Goal: Information Seeking & Learning: Find specific fact

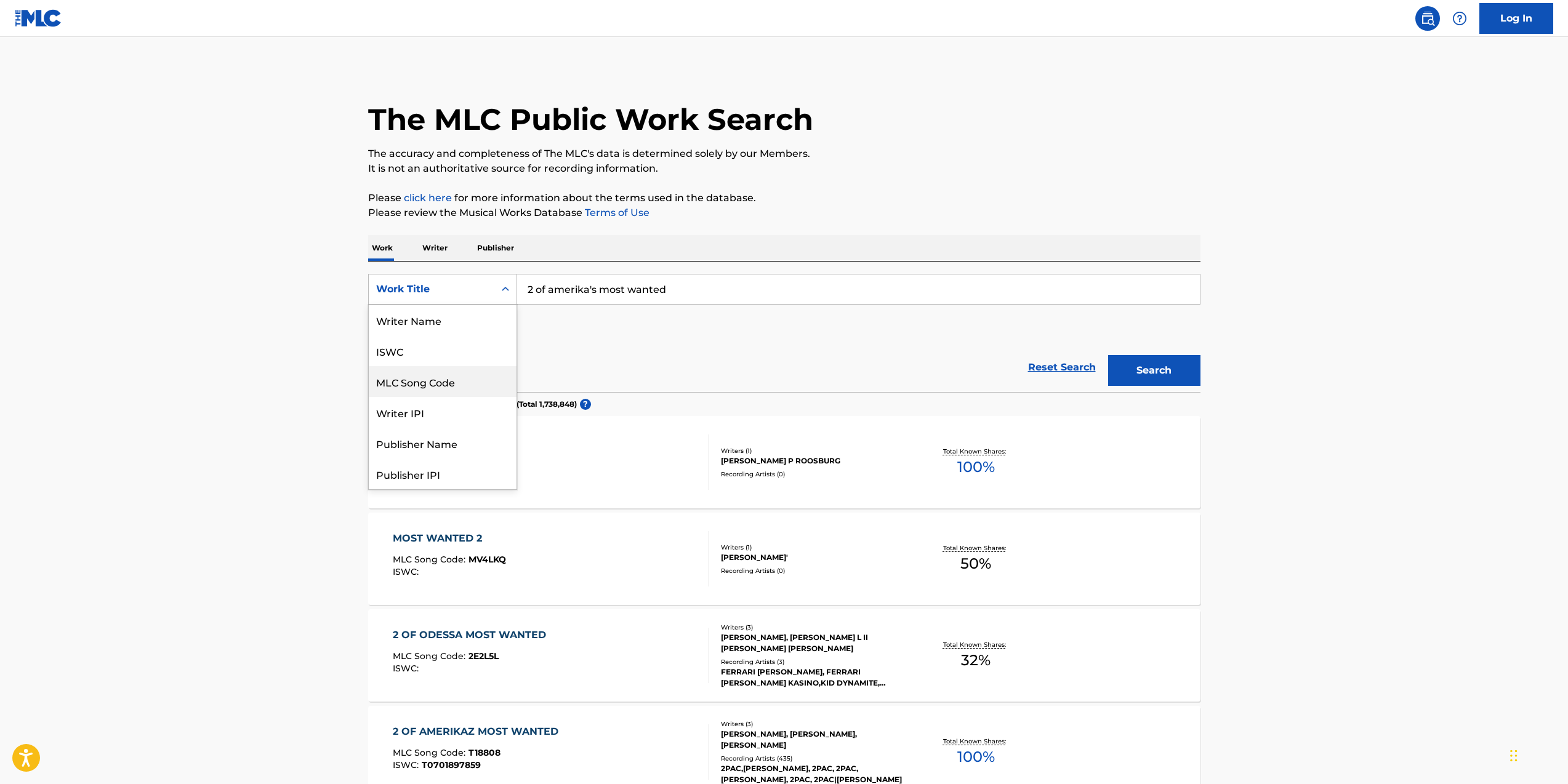
click at [423, 366] on div "MLC Song Code" at bounding box center [443, 381] width 148 height 31
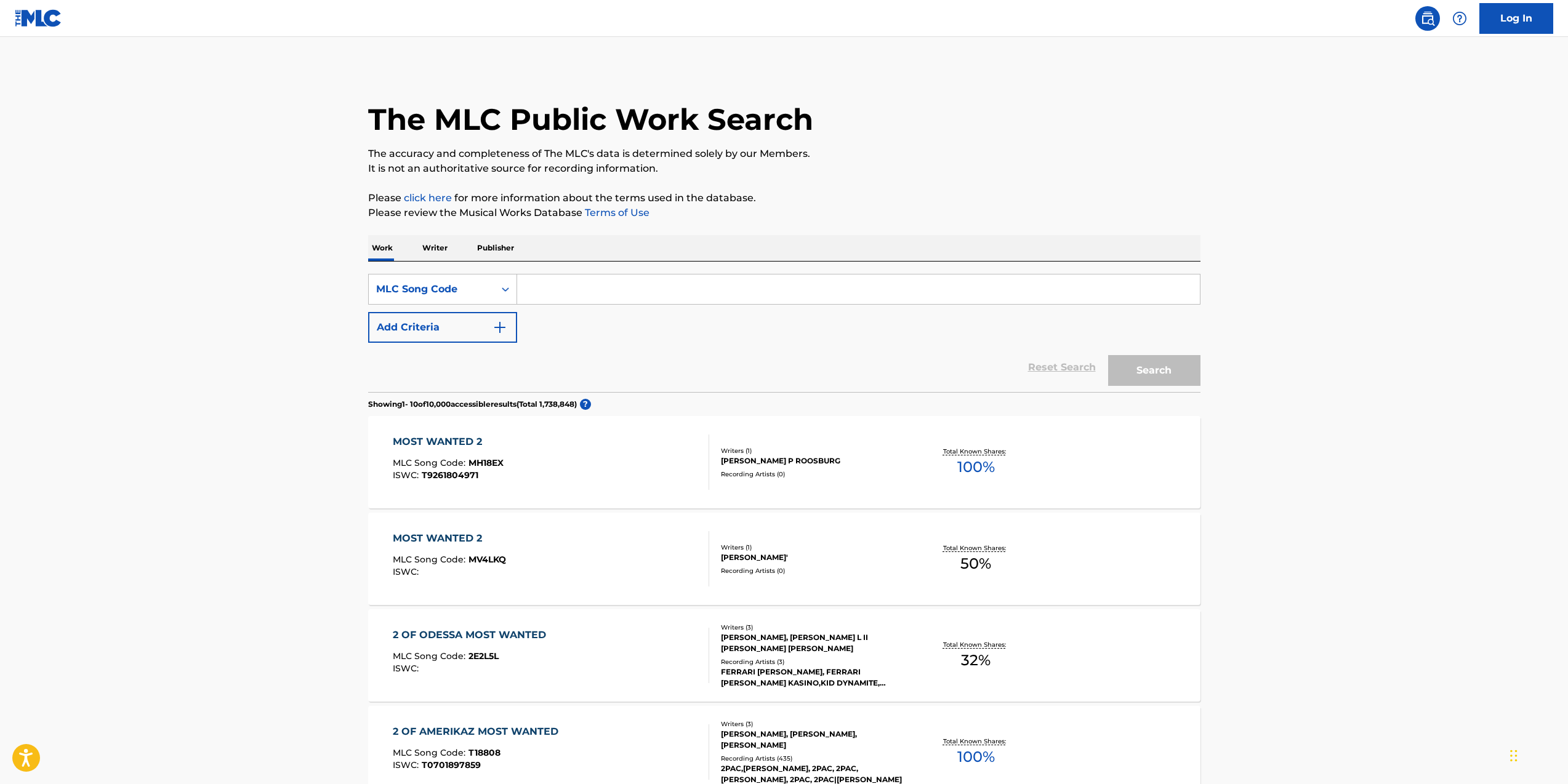
click at [656, 293] on input "Search Form" at bounding box center [858, 289] width 683 height 30
paste input "TE0EI4"
type input "TE0EI4"
click at [1141, 376] on button "Search" at bounding box center [1153, 370] width 92 height 31
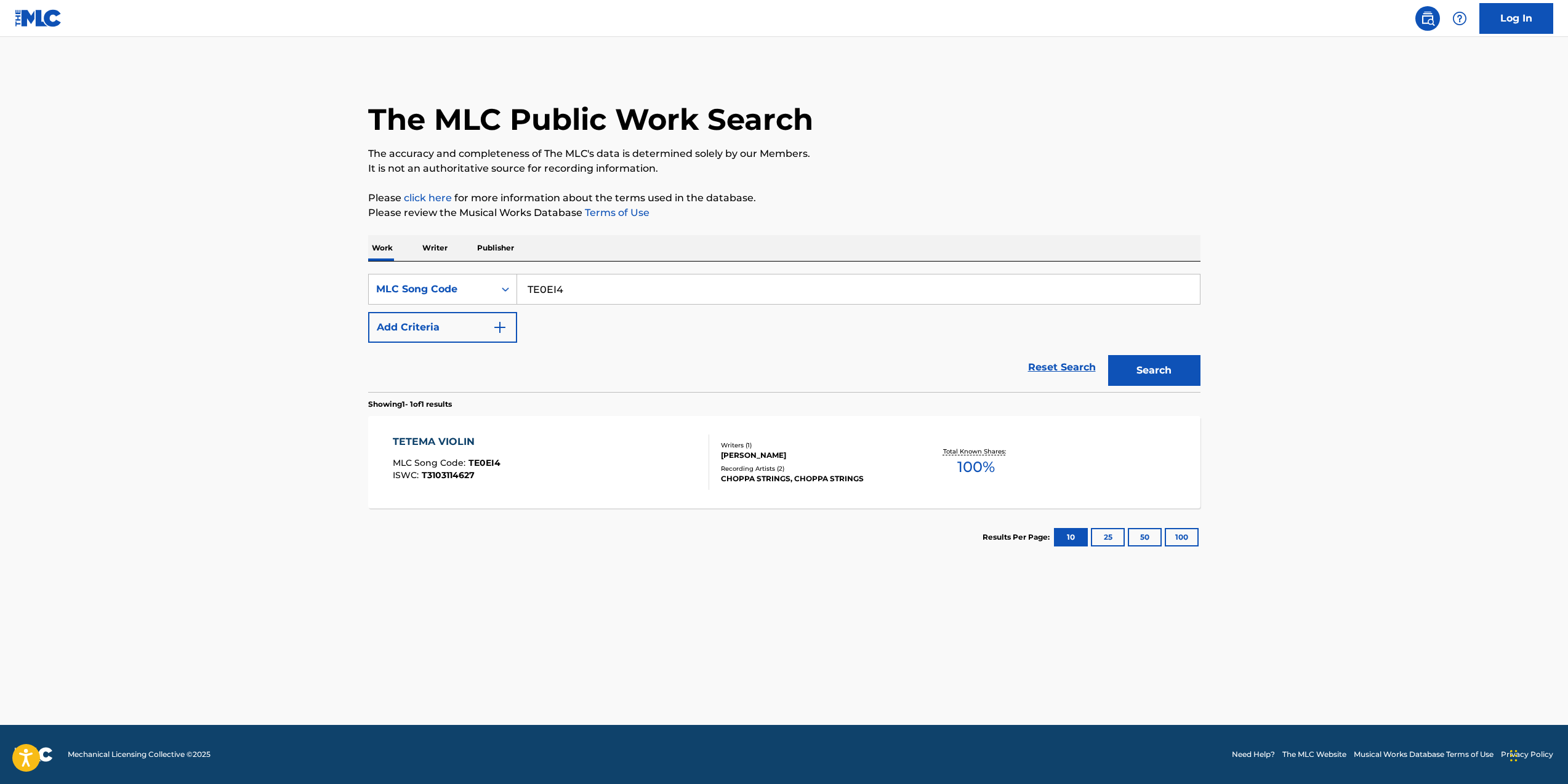
click at [798, 438] on div "TETEMA VIOLIN MLC Song Code : TE0EI4 ISWC : T3103114627 Writers ( 1 ) [PERSON_N…" at bounding box center [784, 462] width 832 height 92
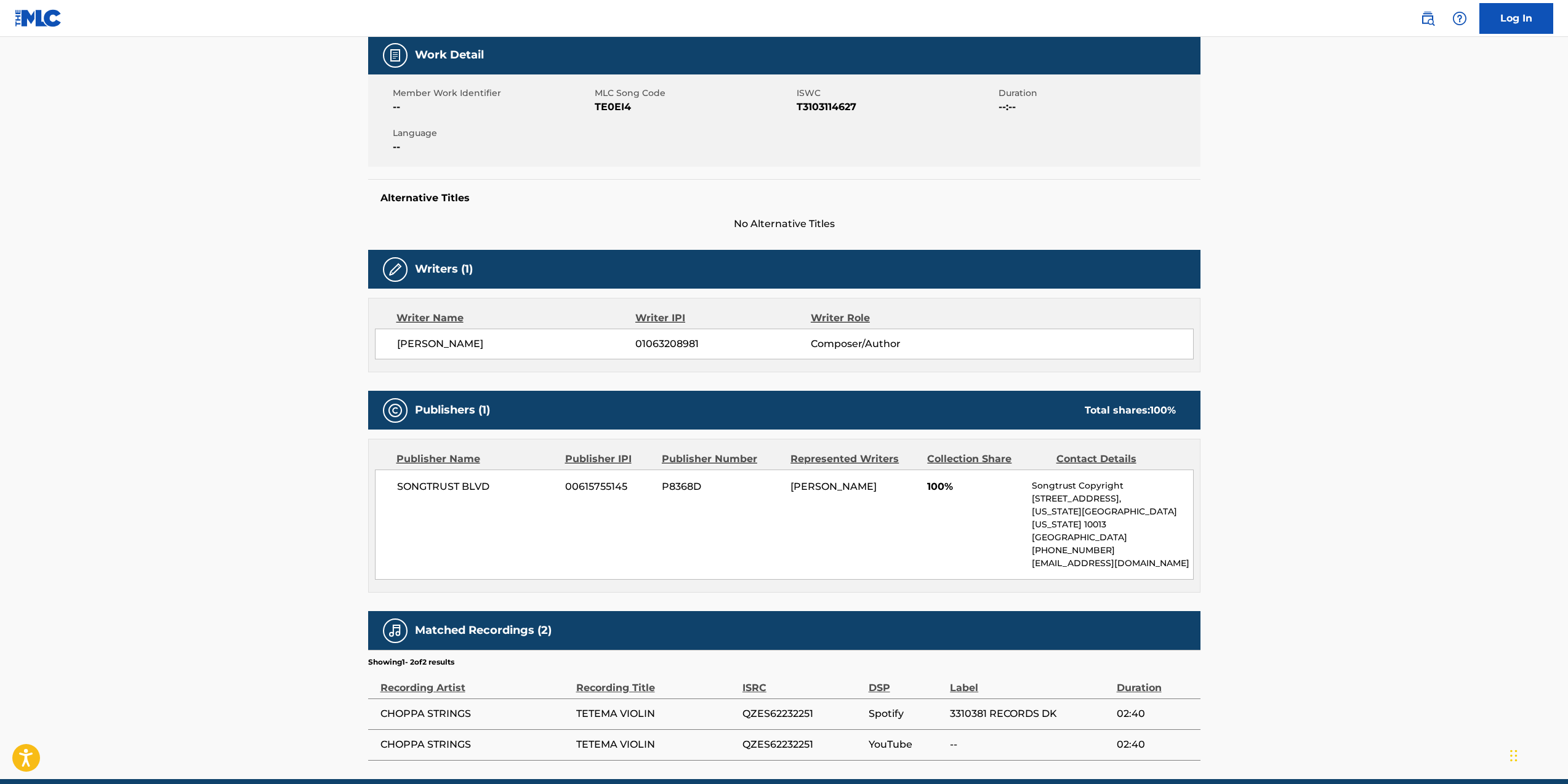
scroll to position [225, 0]
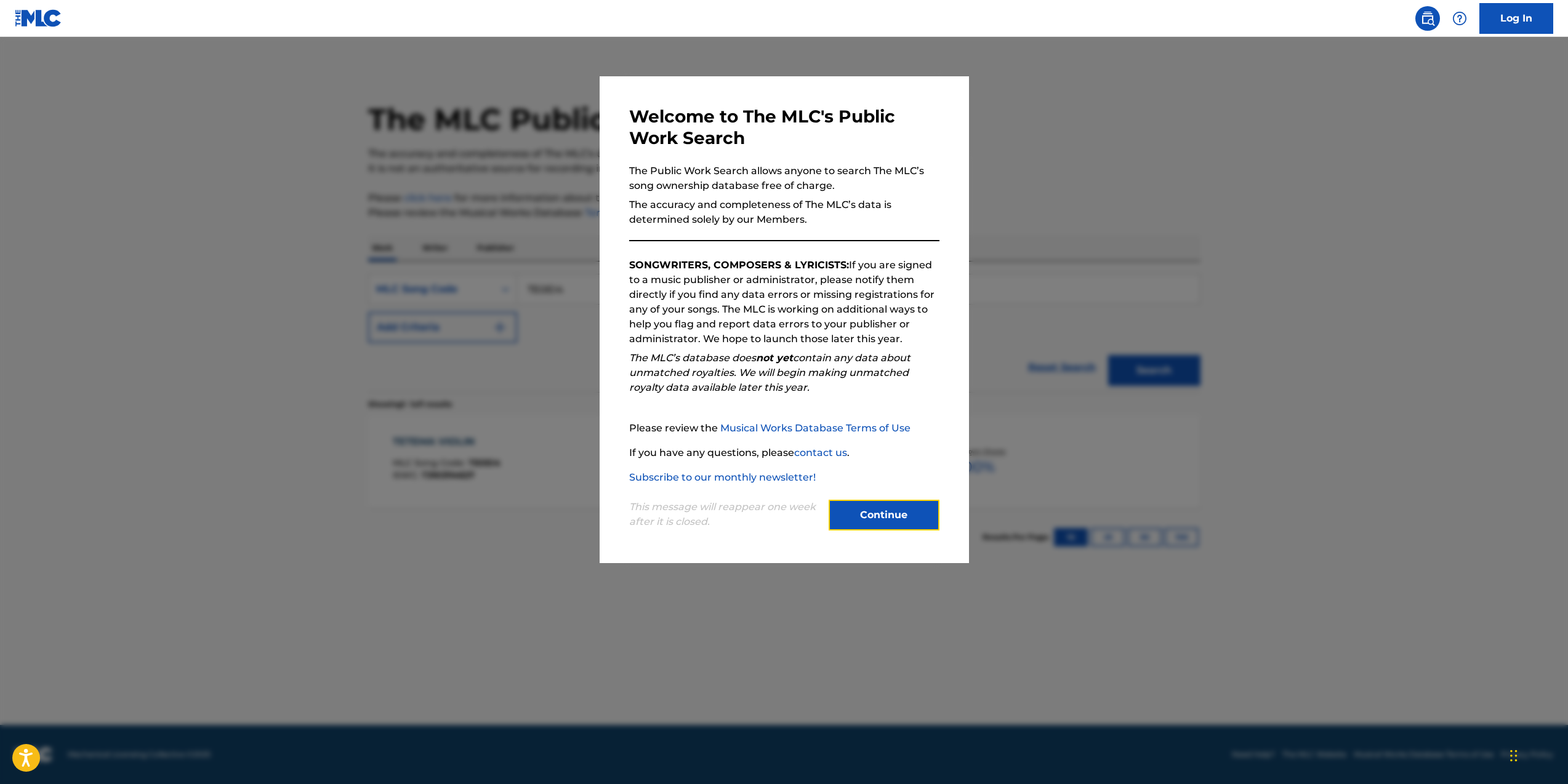
click at [918, 515] on button "Continue" at bounding box center [883, 514] width 111 height 31
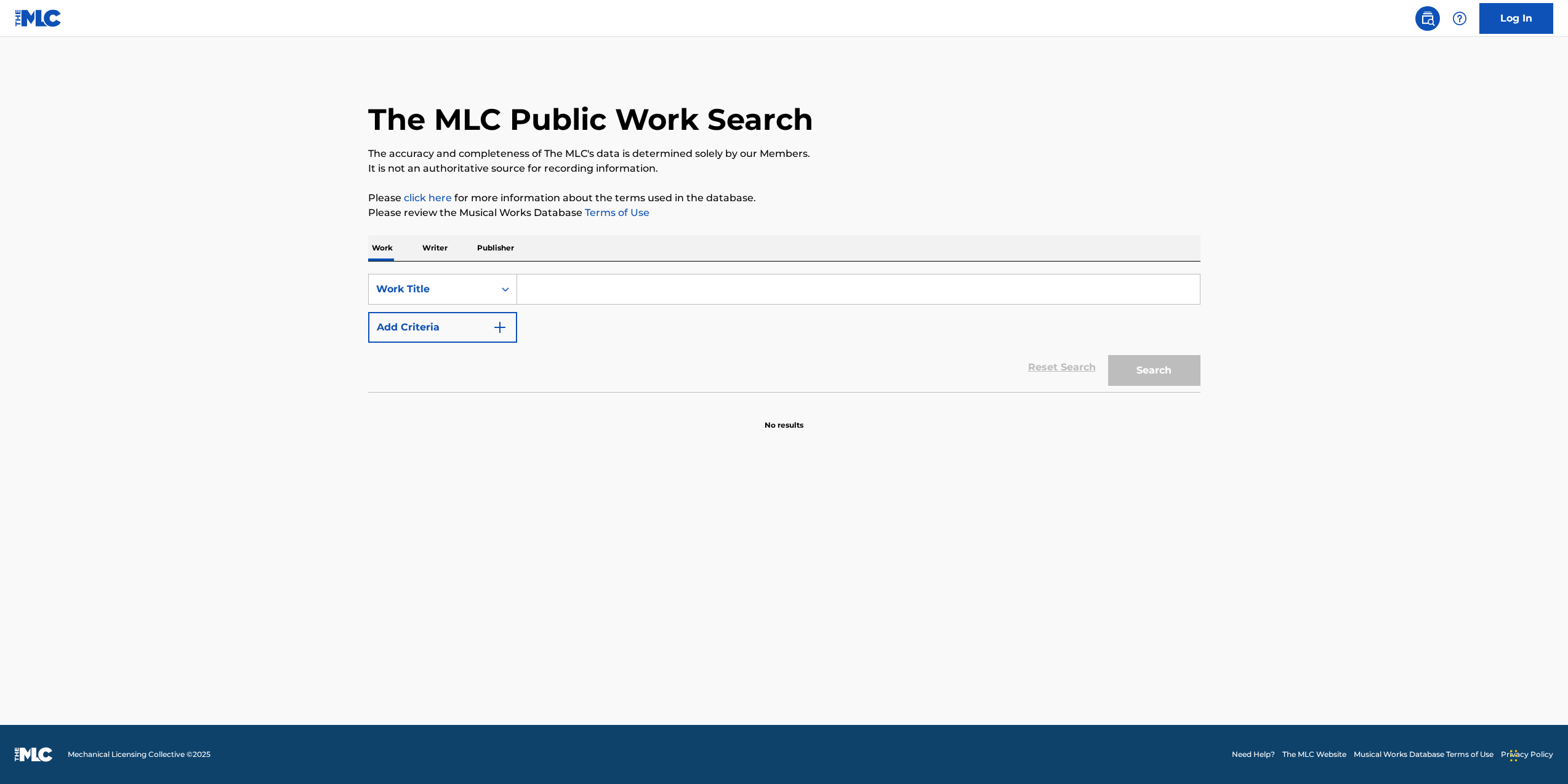
click at [549, 287] on input "Search Form" at bounding box center [858, 289] width 683 height 30
click at [907, 294] on input "Search Form" at bounding box center [858, 289] width 683 height 30
paste input "AC0UFQ"
drag, startPoint x: 1180, startPoint y: 390, endPoint x: 1169, endPoint y: 370, distance: 22.8
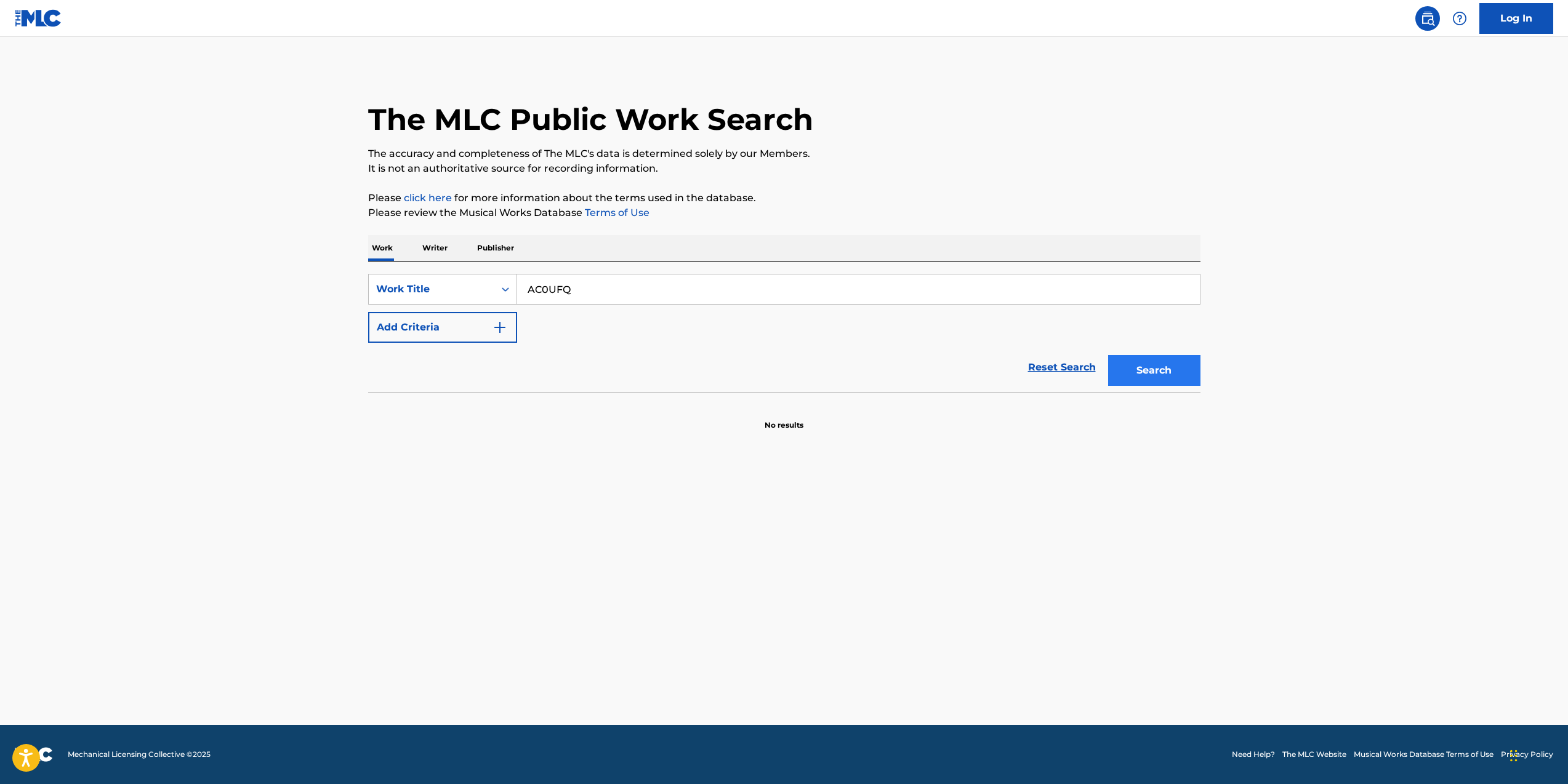
click at [1177, 384] on div "Search" at bounding box center [1151, 367] width 98 height 49
click at [1169, 370] on button "Search" at bounding box center [1153, 370] width 92 height 31
click at [983, 292] on input "AC0UFQ" at bounding box center [858, 289] width 683 height 30
paste input "BB5P4F"
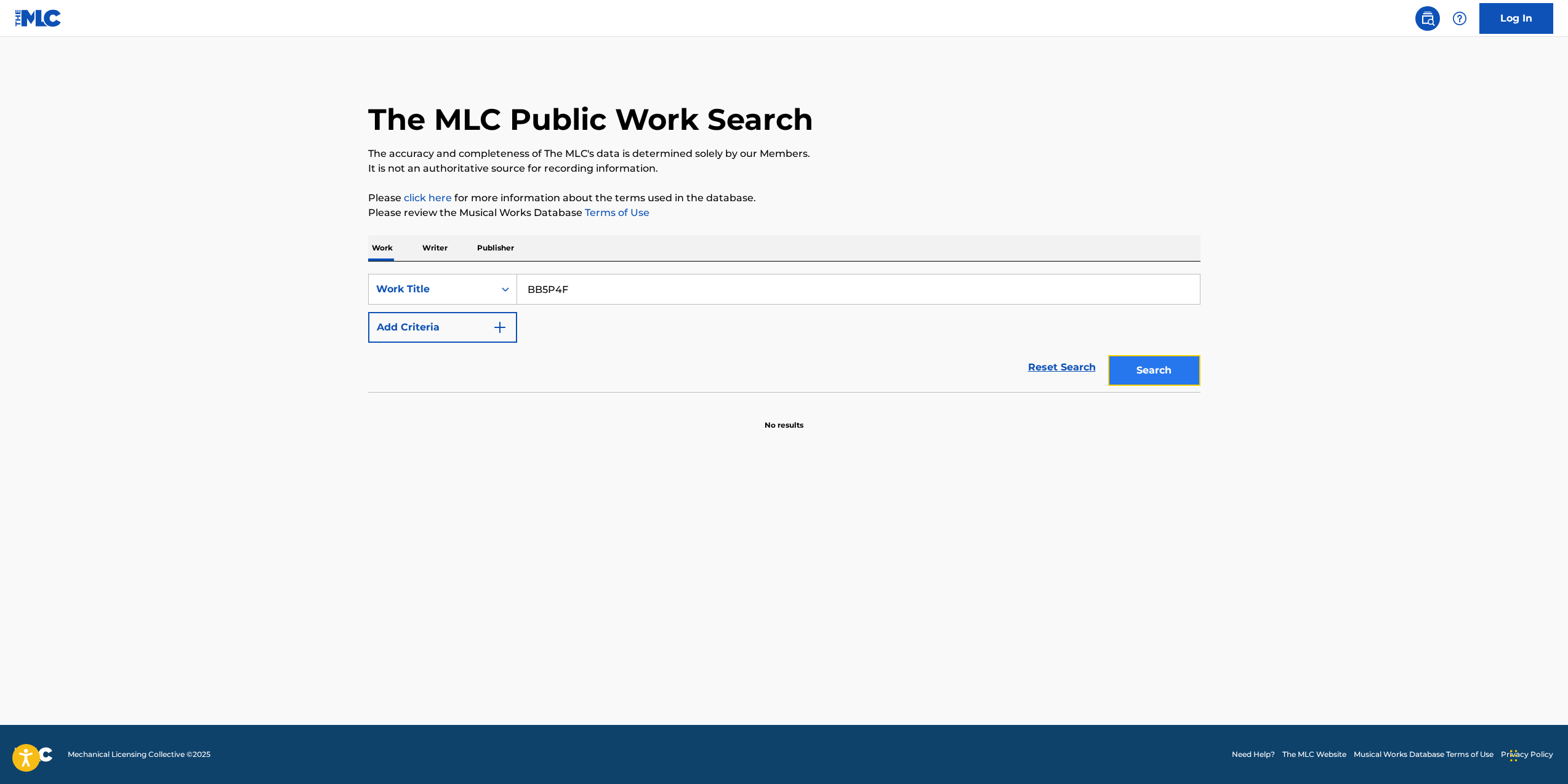
click at [1158, 363] on button "Search" at bounding box center [1153, 370] width 92 height 31
click at [962, 287] on input "BB5P4F" at bounding box center [858, 289] width 683 height 30
paste input "HB1OW1"
click at [1191, 376] on button "Search" at bounding box center [1153, 370] width 92 height 31
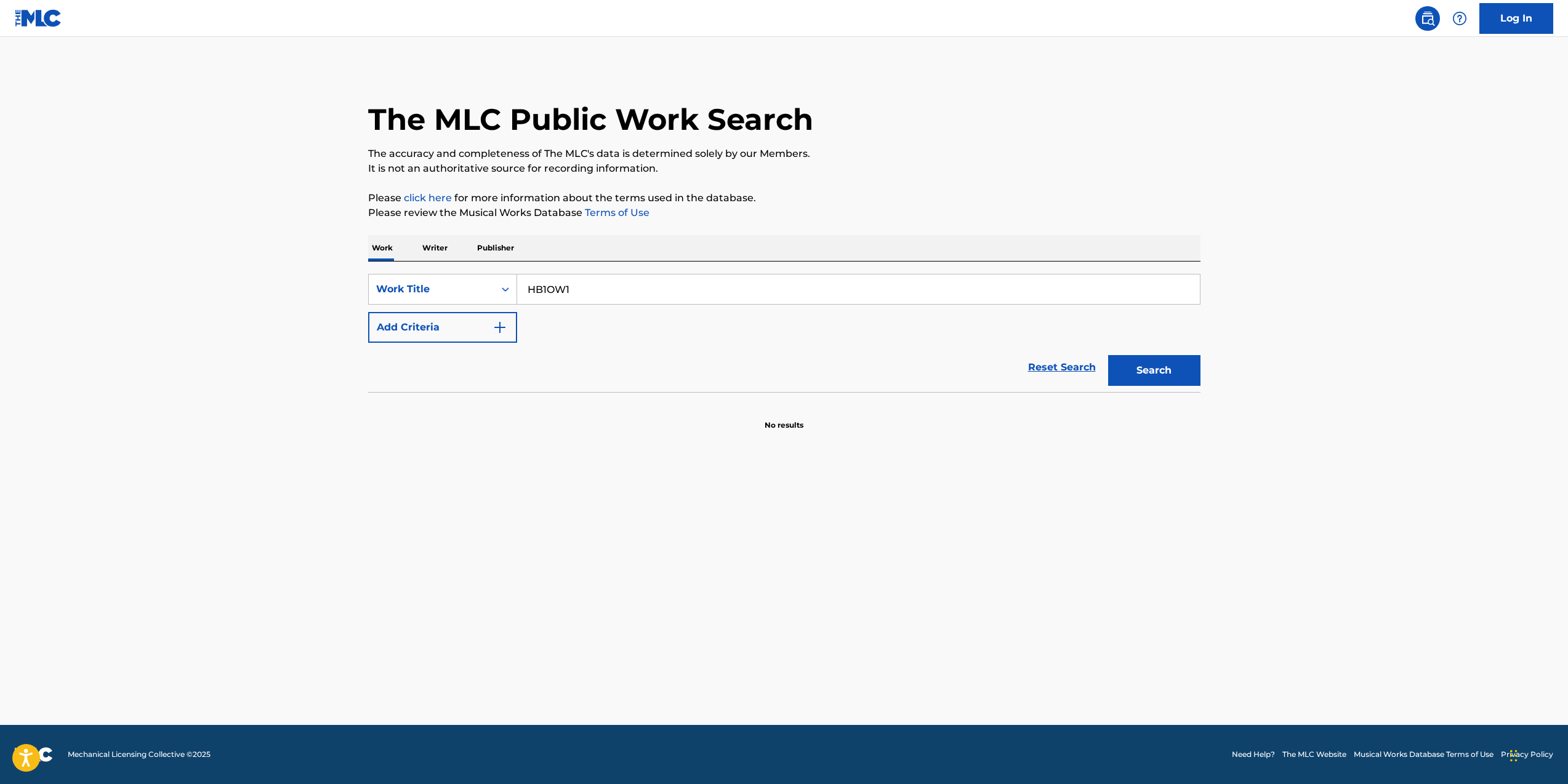
click at [935, 287] on input "HB1OW1" at bounding box center [858, 289] width 683 height 30
paste input "LS394E"
type input "LS394E"
click at [1151, 379] on button "Search" at bounding box center [1153, 370] width 92 height 31
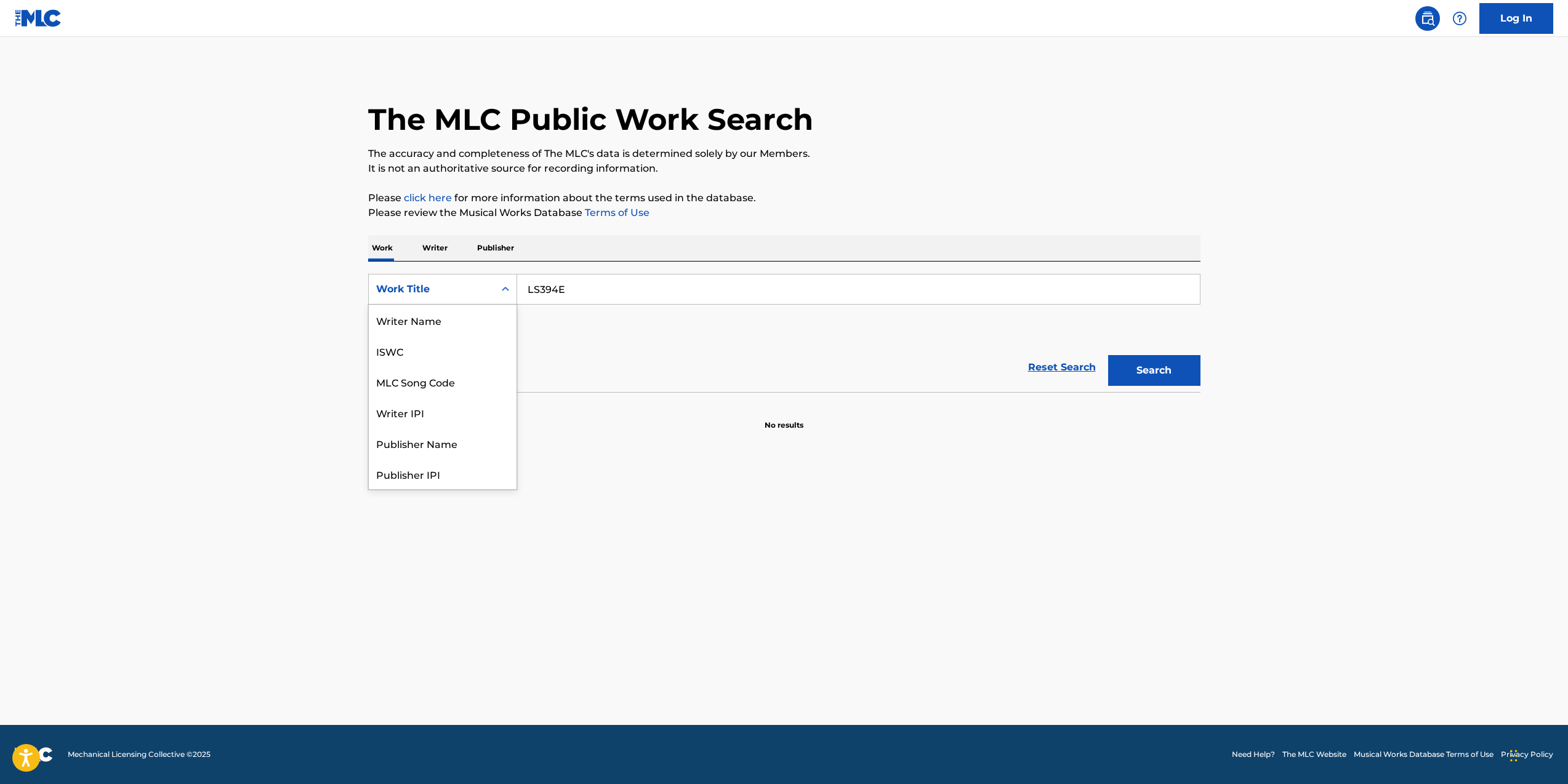
click at [501, 287] on icon "Search Form" at bounding box center [504, 288] width 12 height 12
click at [488, 311] on div "MLC Song Code" at bounding box center [443, 319] width 148 height 31
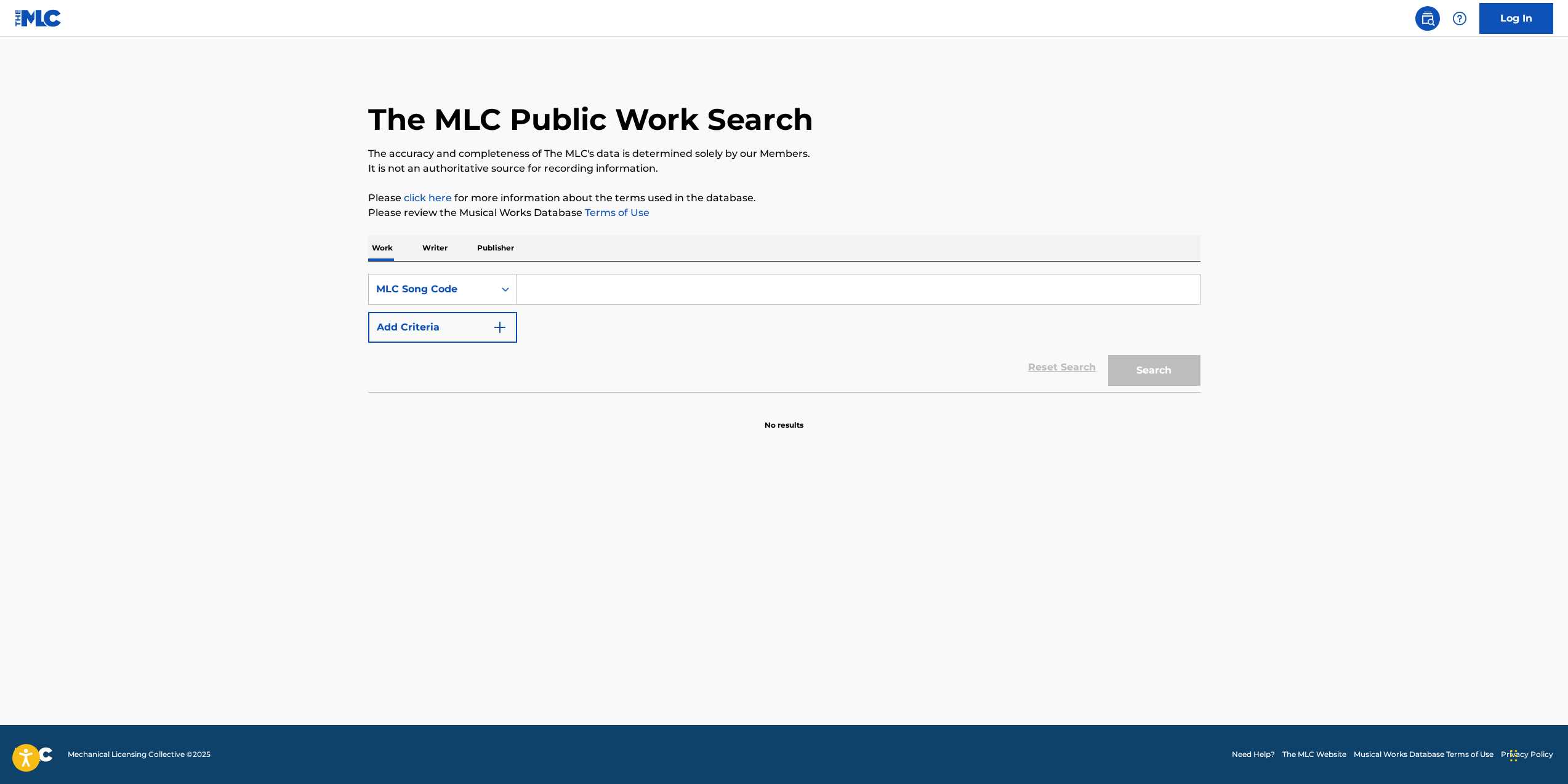
click at [586, 290] on input "Search Form" at bounding box center [858, 289] width 683 height 30
paste input "LS394E"
click at [1144, 371] on button "Search" at bounding box center [1153, 370] width 92 height 31
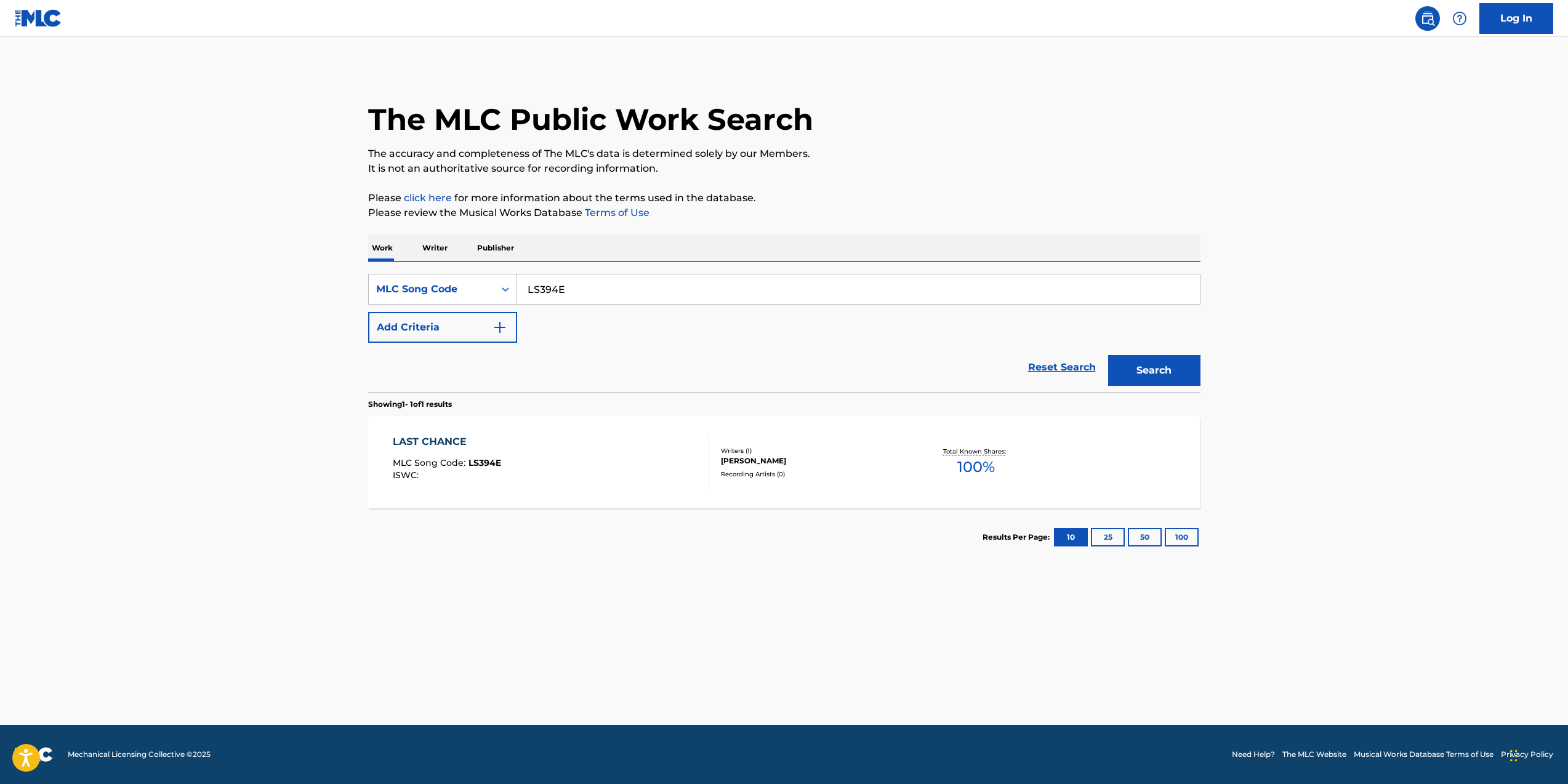
click at [859, 283] on input "LS394E" at bounding box center [858, 289] width 683 height 30
paste input "E9PCU"
click at [1176, 367] on button "Search" at bounding box center [1153, 370] width 92 height 31
click at [829, 287] on input "LE9PCU" at bounding box center [858, 289] width 683 height 30
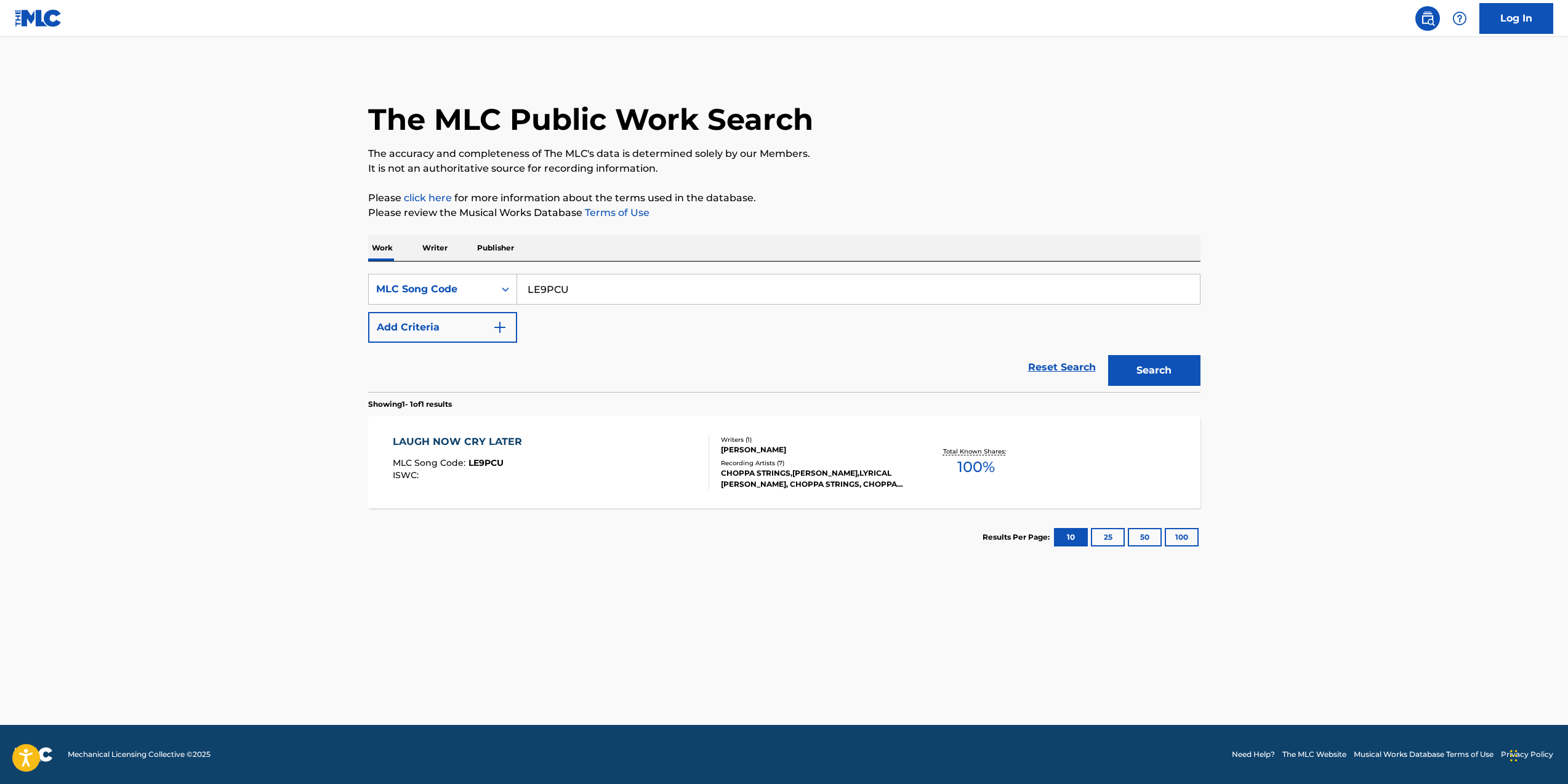
click at [829, 287] on input "LE9PCU" at bounding box center [858, 289] width 683 height 30
paste input "MB2APB"
type input "MB2APB"
click at [1178, 371] on button "Search" at bounding box center [1153, 370] width 92 height 31
click at [980, 462] on span "100 %" at bounding box center [976, 467] width 37 height 22
